Goal: Find specific page/section: Find specific page/section

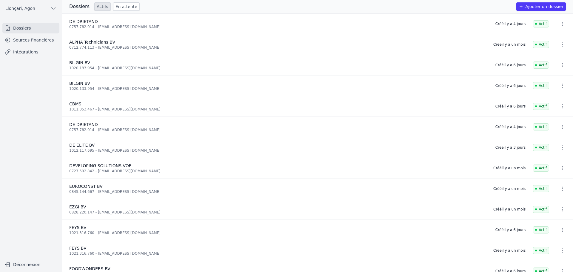
click at [27, 39] on link "Sources financières" at bounding box center [30, 40] width 57 height 11
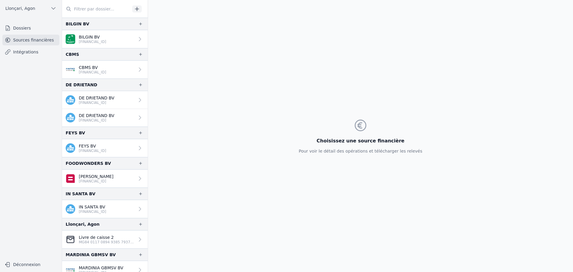
click at [93, 9] on input "text" at bounding box center [96, 9] width 68 height 11
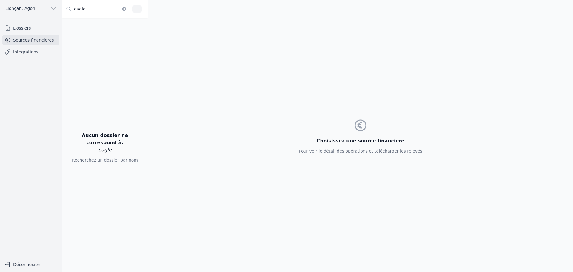
type input "eagle"
click at [19, 26] on link "Dossiers" at bounding box center [30, 28] width 57 height 11
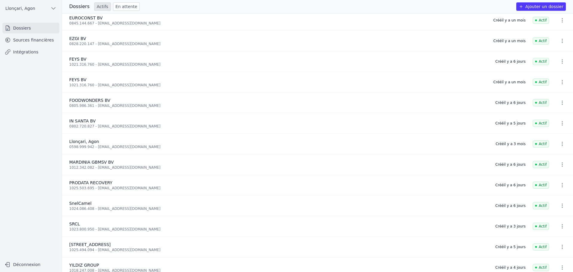
scroll to position [176, 0]
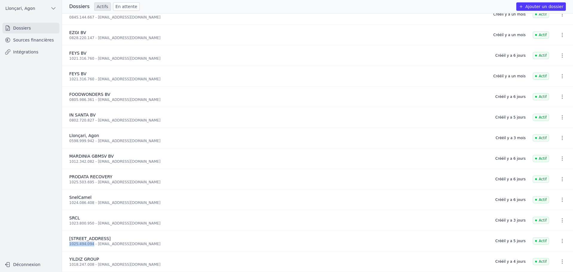
drag, startPoint x: 90, startPoint y: 242, endPoint x: 70, endPoint y: 242, distance: 20.3
click at [70, 242] on div "1025.494.094 - [EMAIL_ADDRESS][DOMAIN_NAME]" at bounding box center [278, 244] width 419 height 5
copy div "1025.494.094"
click at [562, 238] on icon "button" at bounding box center [562, 241] width 6 height 6
click at [79, 236] on div at bounding box center [286, 136] width 573 height 272
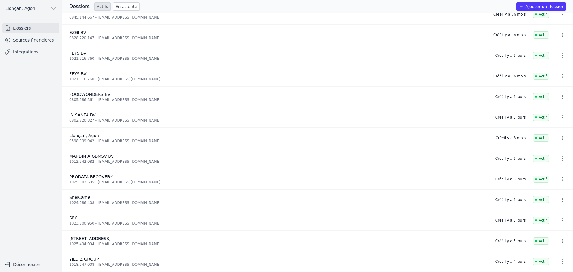
click at [33, 41] on link "Sources financières" at bounding box center [30, 40] width 57 height 11
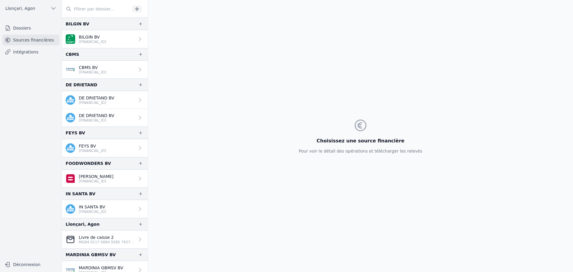
scroll to position [50, 0]
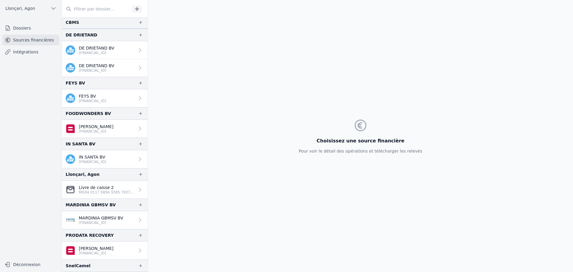
click at [97, 127] on p "[PERSON_NAME]" at bounding box center [96, 127] width 35 height 6
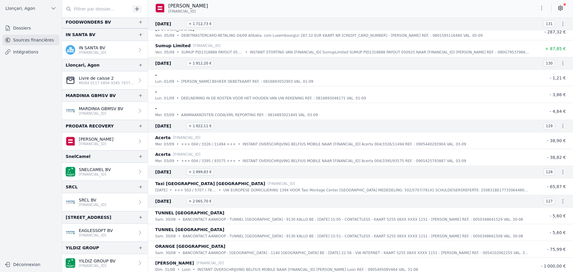
scroll to position [50, 0]
